Goal: Check status: Check status

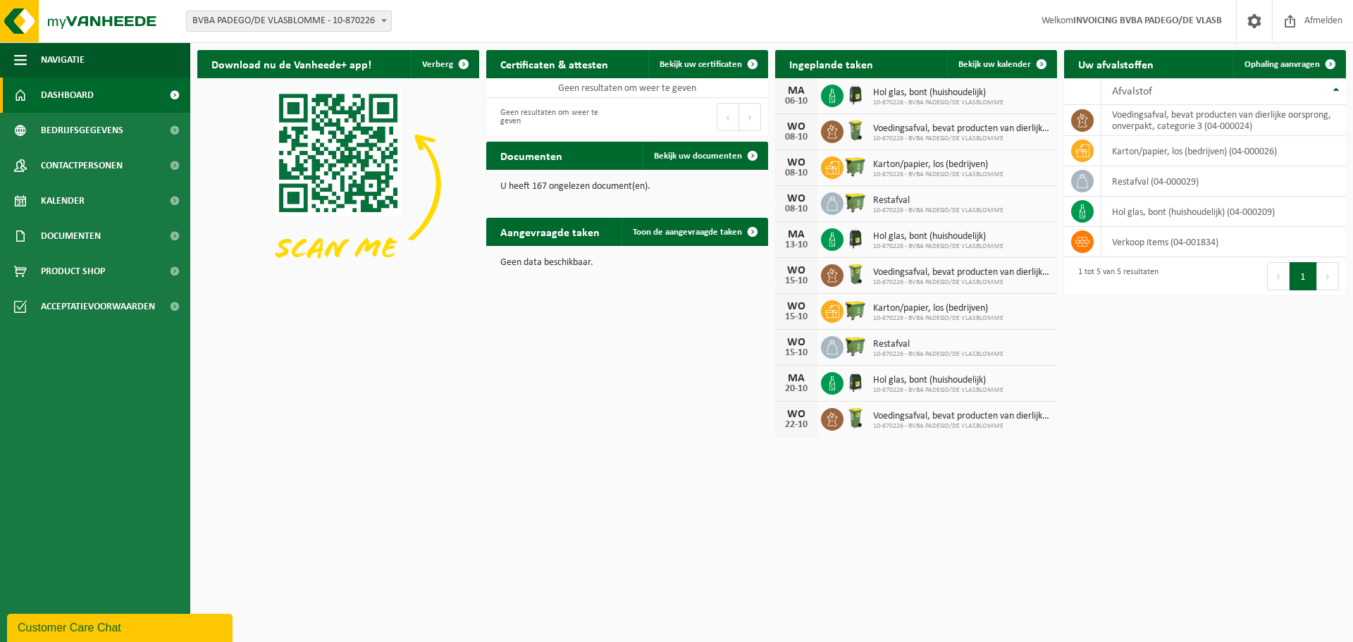
click at [326, 24] on span "BVBA PADEGO/DE VLASBLOMME - 10-870226" at bounding box center [289, 21] width 204 height 20
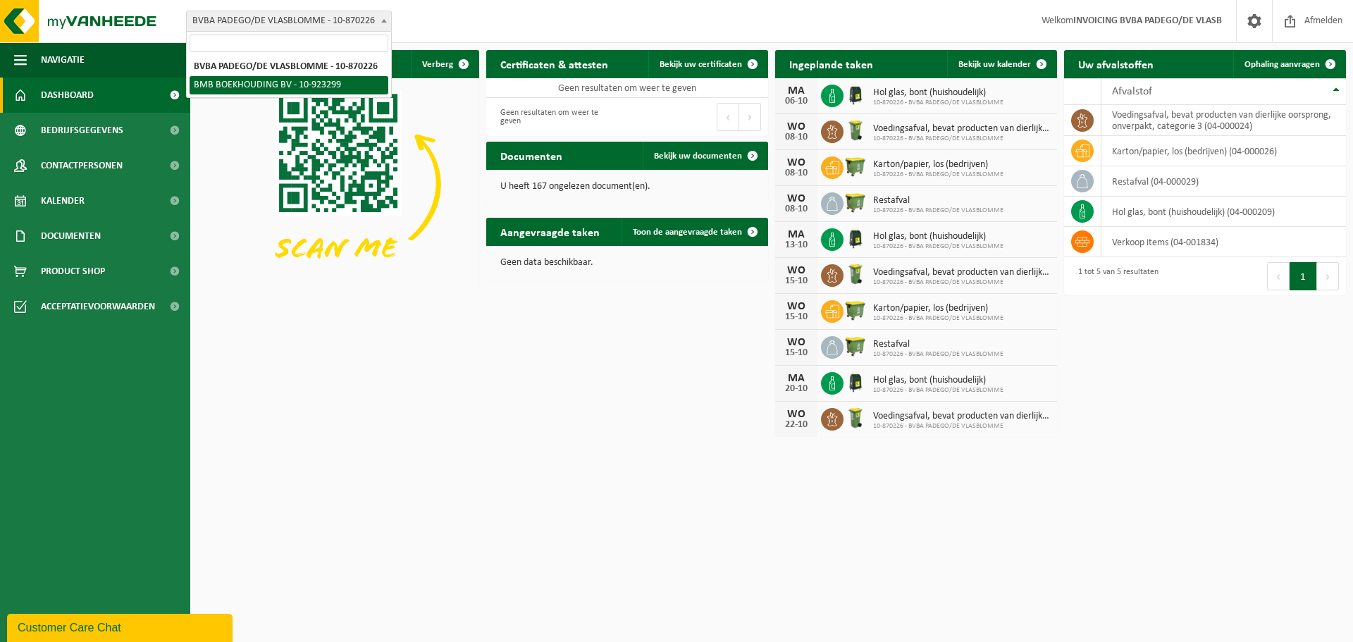
select select "130922"
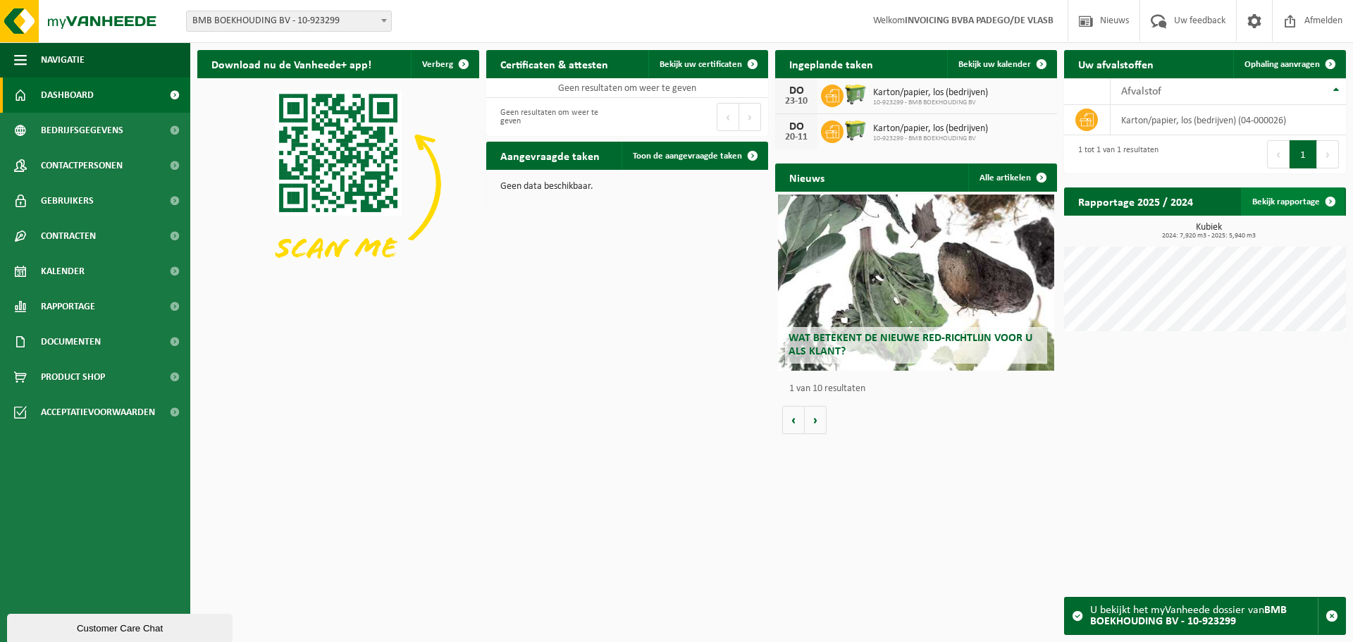
click at [1266, 201] on link "Bekijk rapportage" at bounding box center [1293, 201] width 104 height 28
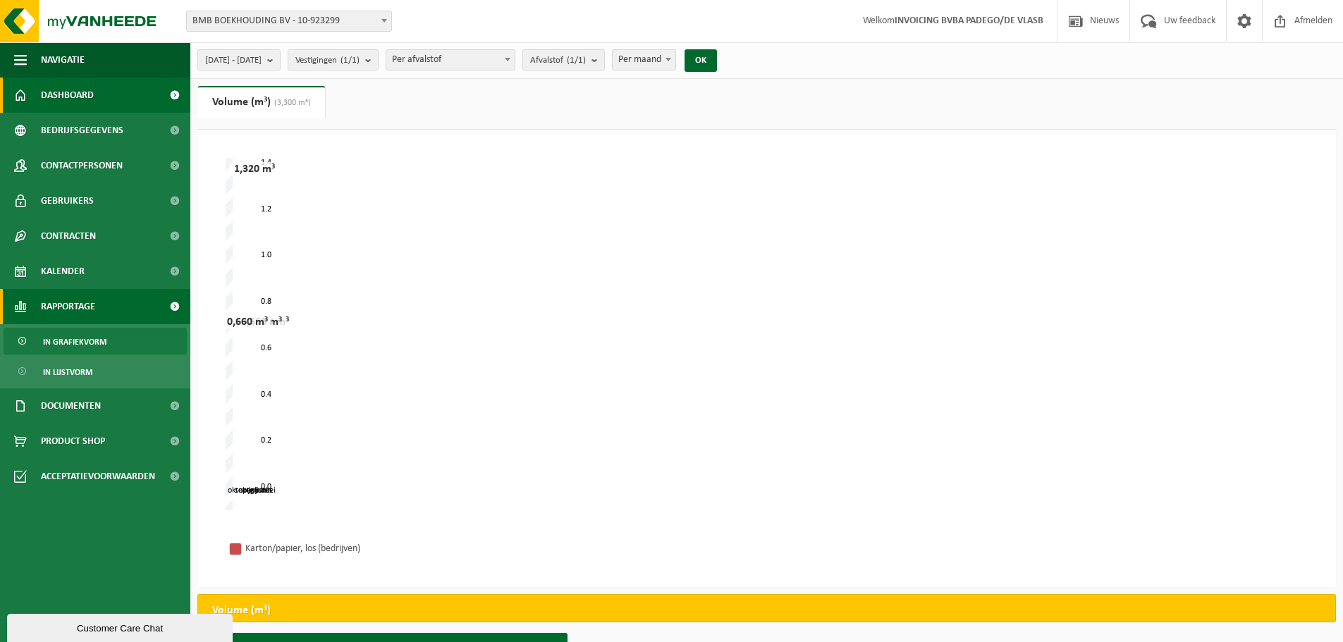
click at [99, 88] on link "Dashboard" at bounding box center [95, 95] width 190 height 35
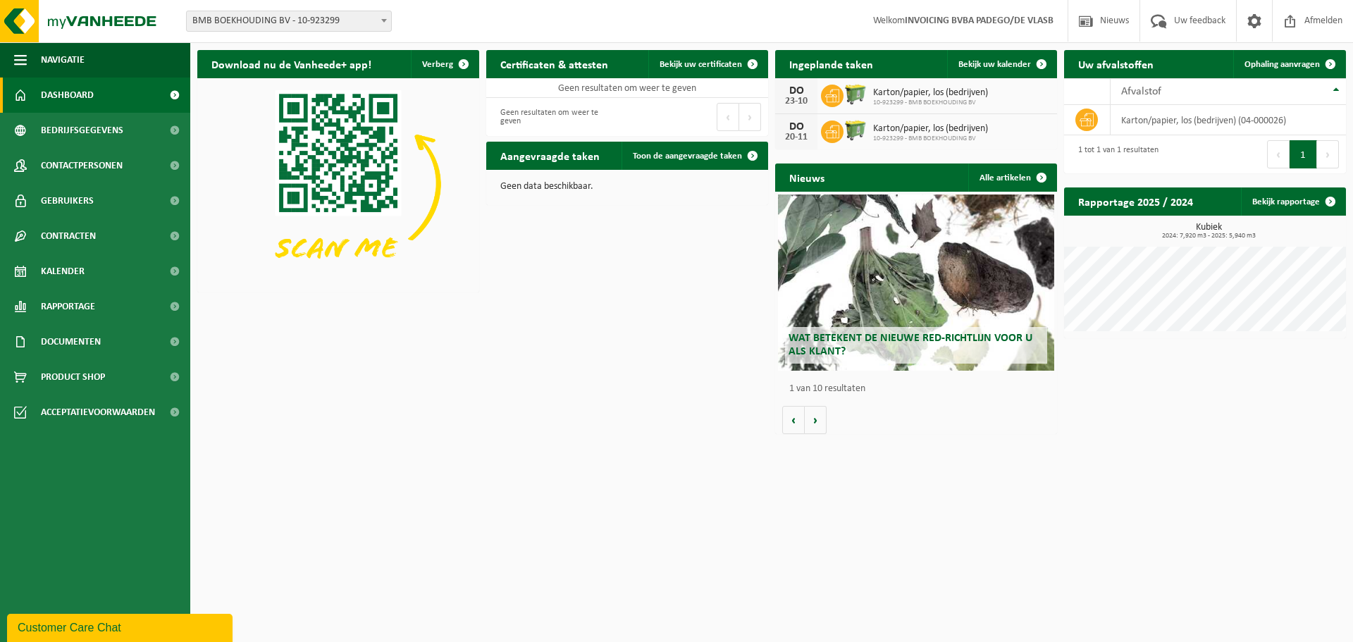
click at [260, 18] on span "BMB BOEKHOUDING BV - 10-923299" at bounding box center [289, 21] width 204 height 20
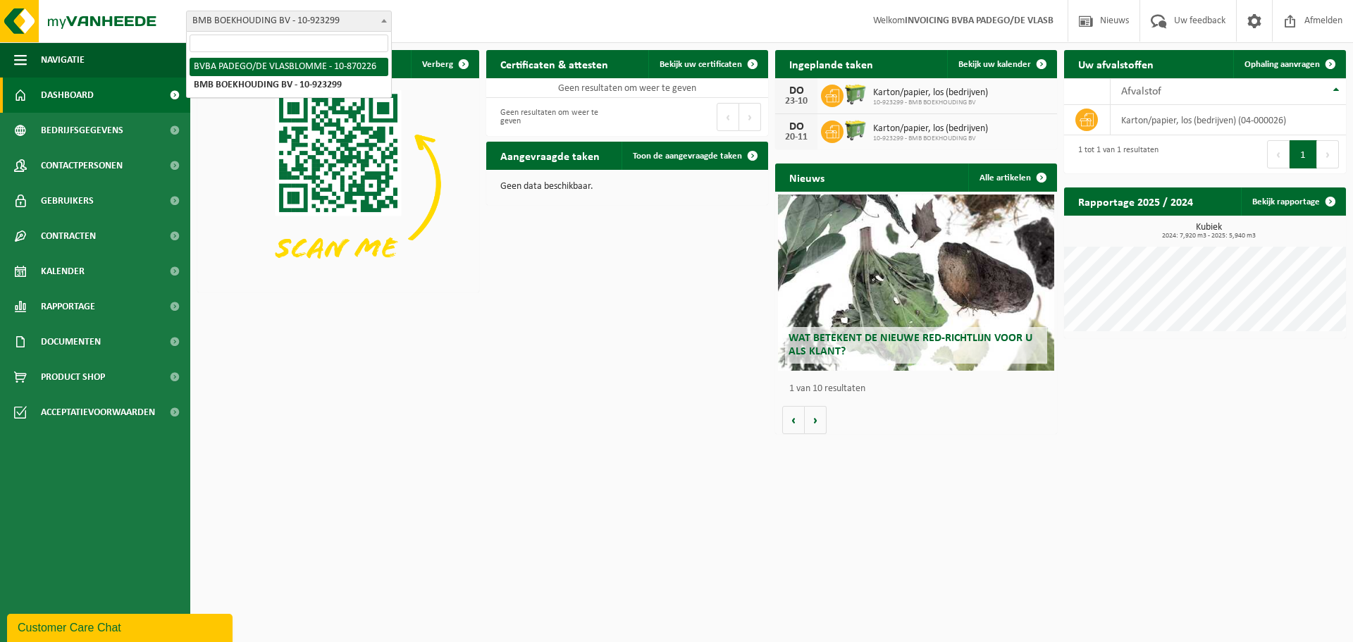
select select "104579"
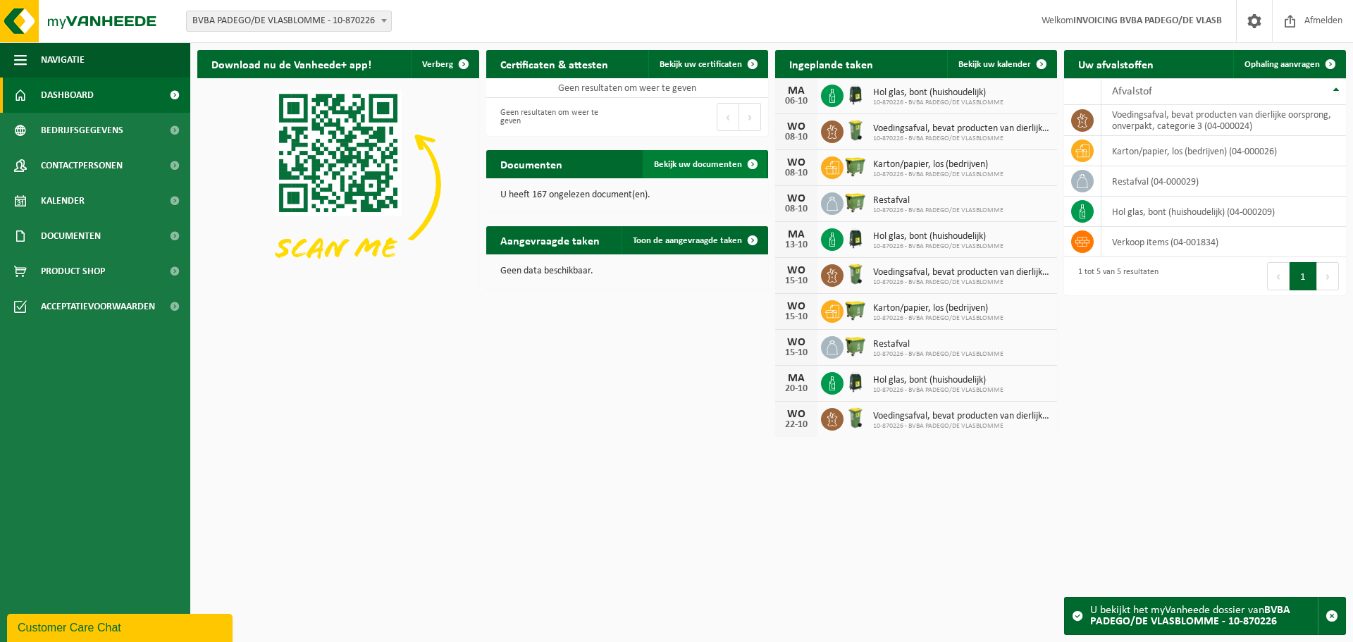
click at [679, 164] on span "Bekijk uw documenten" at bounding box center [698, 164] width 88 height 9
